Goal: Find specific page/section: Find specific page/section

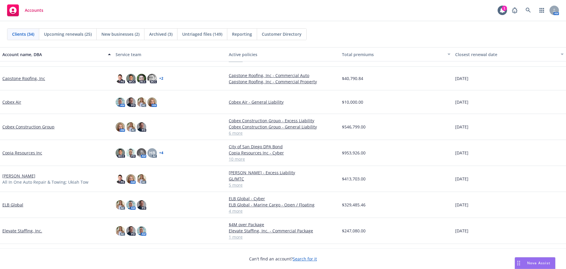
scroll to position [177, 0]
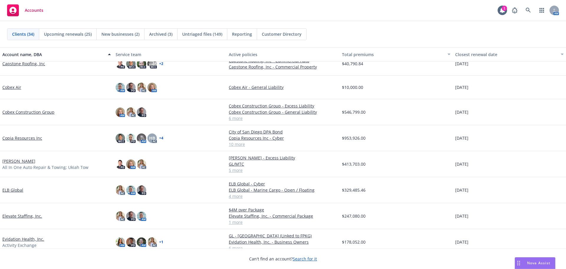
click at [26, 112] on link "Cobex Construction Group" at bounding box center [28, 112] width 52 height 6
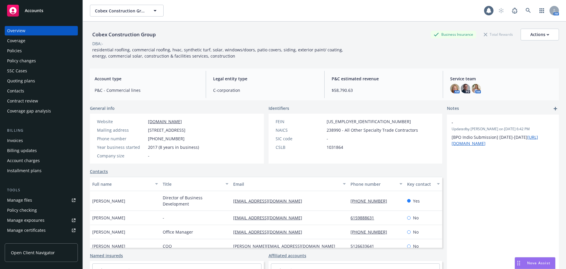
click at [31, 50] on div "Policies" at bounding box center [41, 50] width 68 height 9
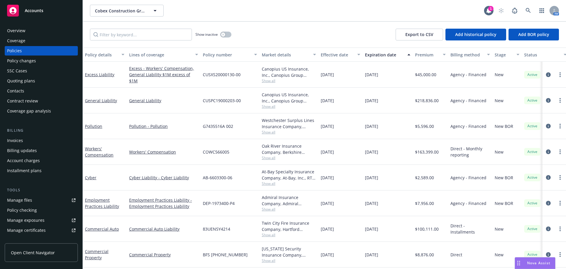
scroll to position [3, 0]
